Goal: Check status

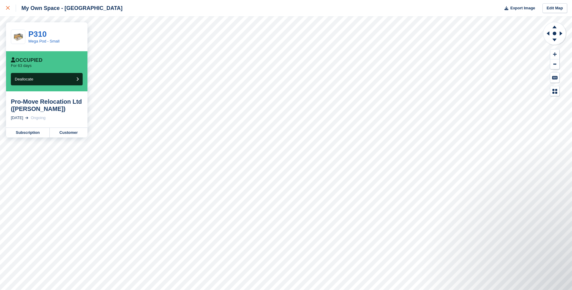
click at [9, 10] on div at bounding box center [11, 8] width 10 height 7
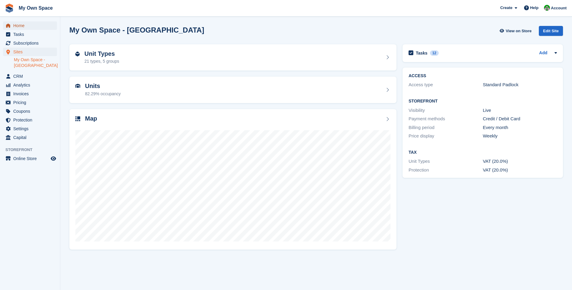
click at [29, 27] on span "Home" at bounding box center [31, 25] width 36 height 8
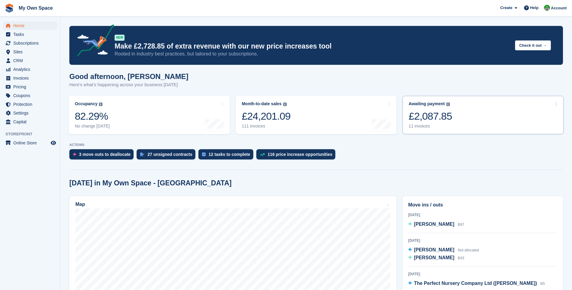
click at [423, 127] on div "11 invoices" at bounding box center [430, 126] width 43 height 5
